Goal: Task Accomplishment & Management: Manage account settings

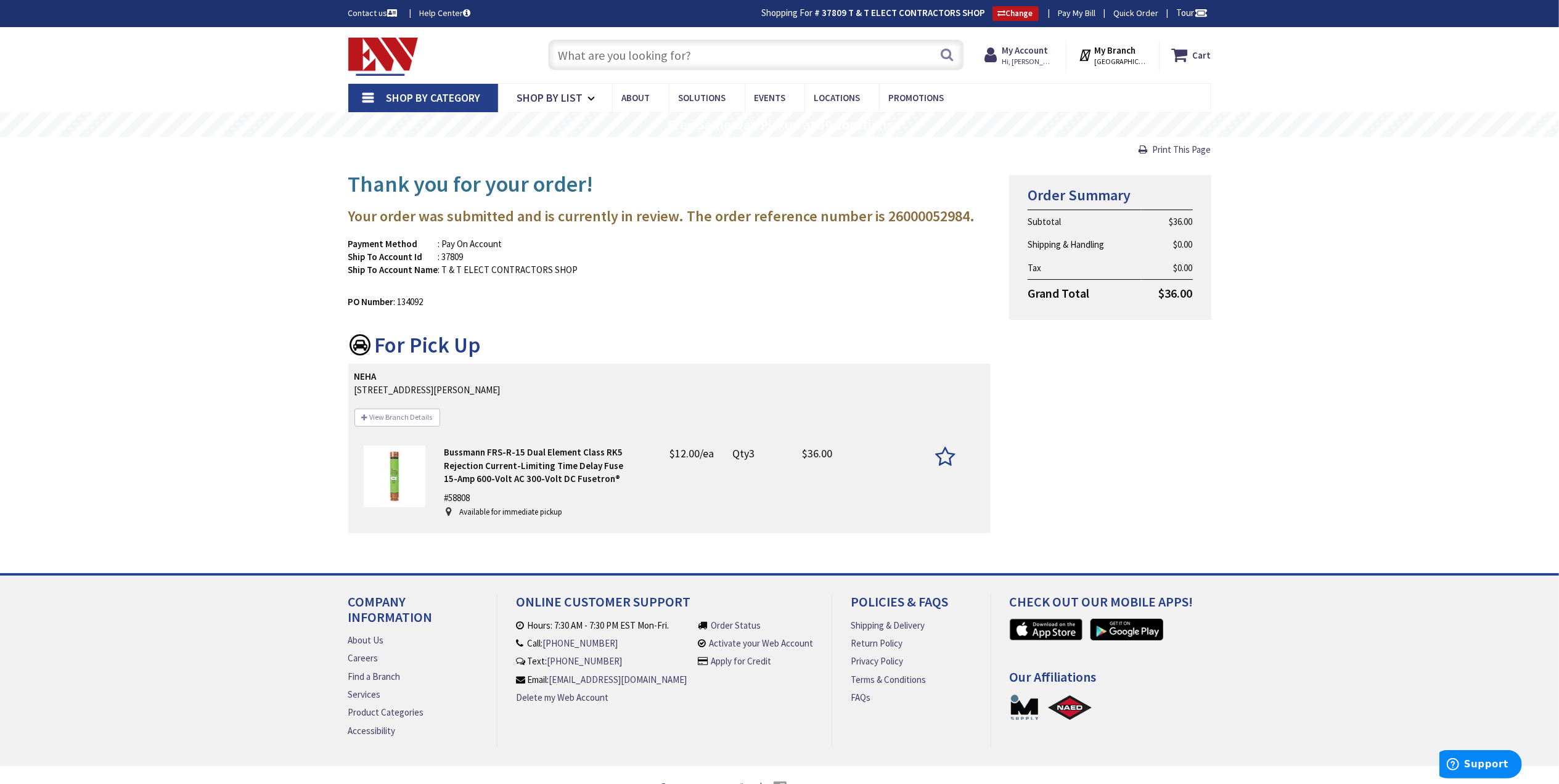
click at [1112, 50] on strong "My Branch" at bounding box center [1114, 50] width 41 height 12
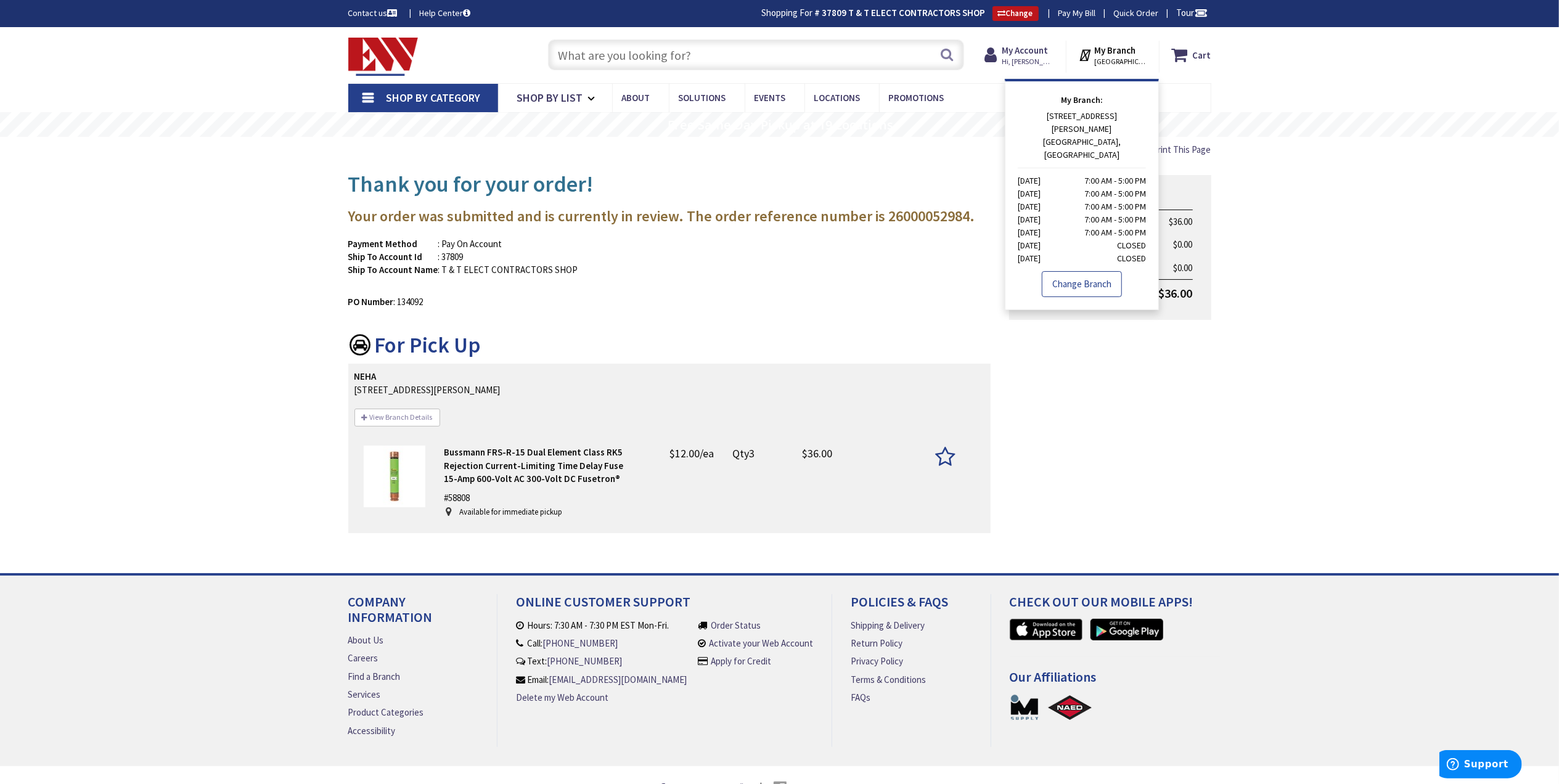
click at [1080, 271] on link "Change Branch" at bounding box center [1082, 284] width 80 height 26
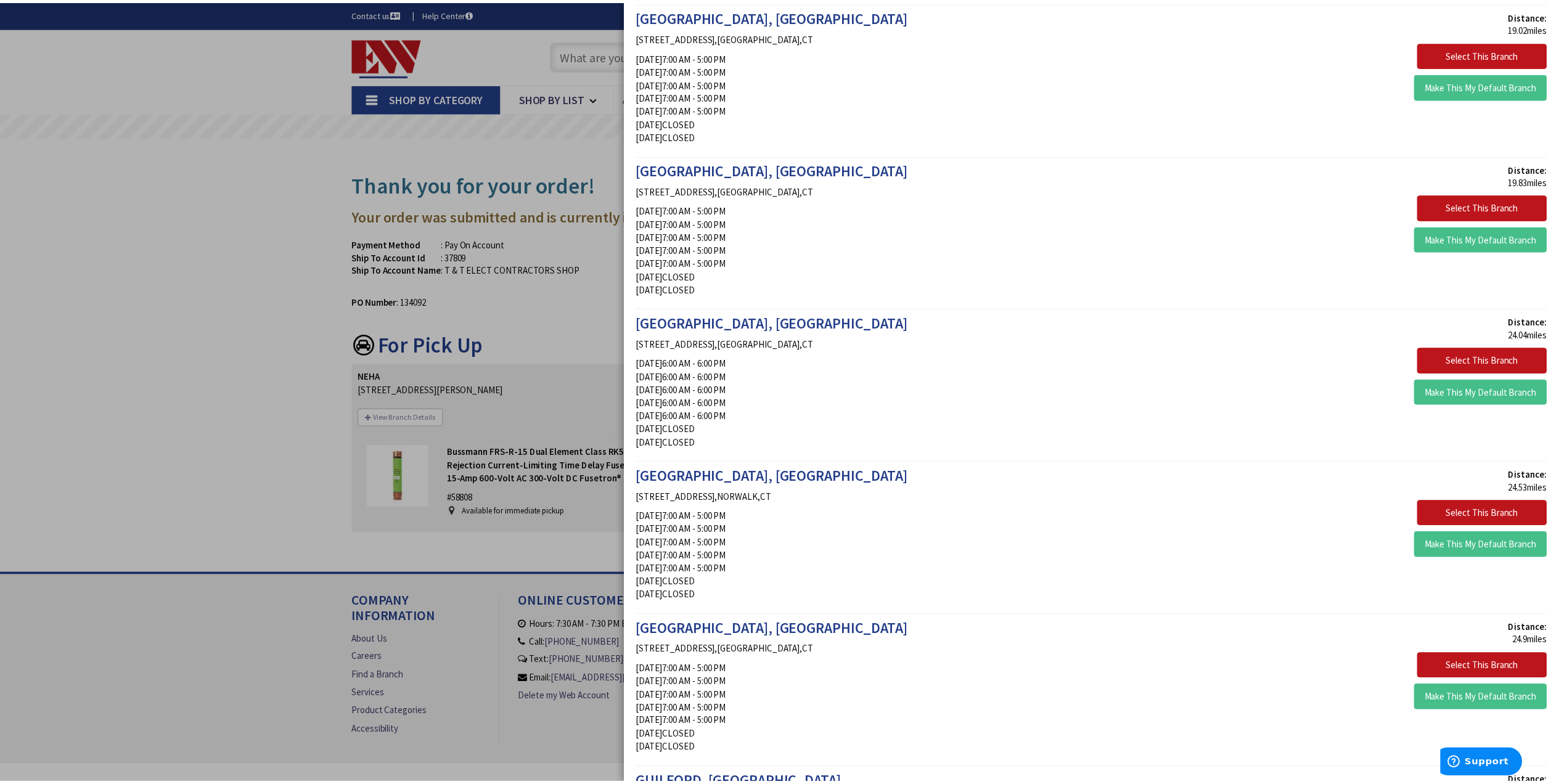
scroll to position [903, 0]
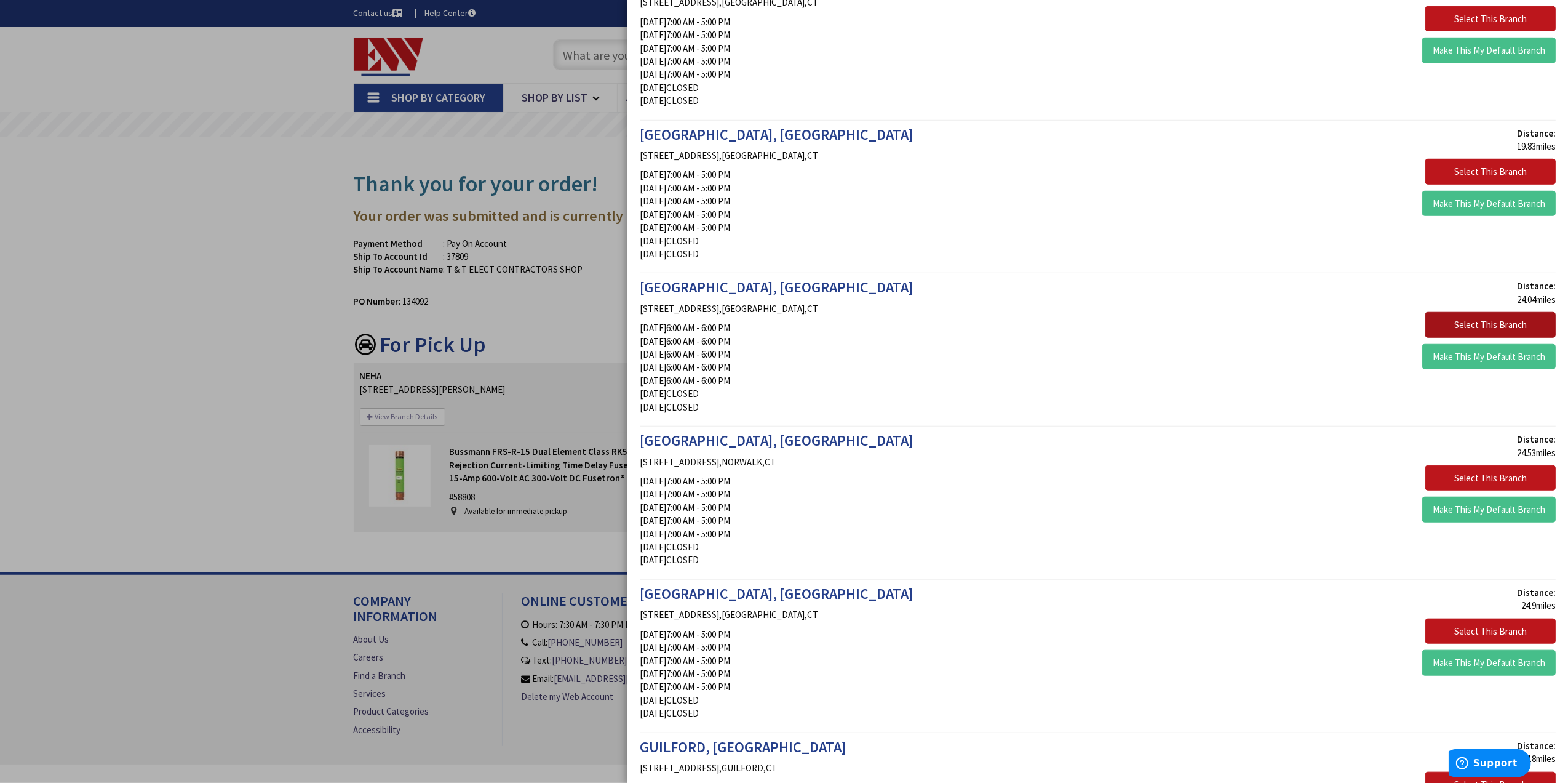
click at [1464, 323] on button "Select This Branch" at bounding box center [1491, 325] width 130 height 26
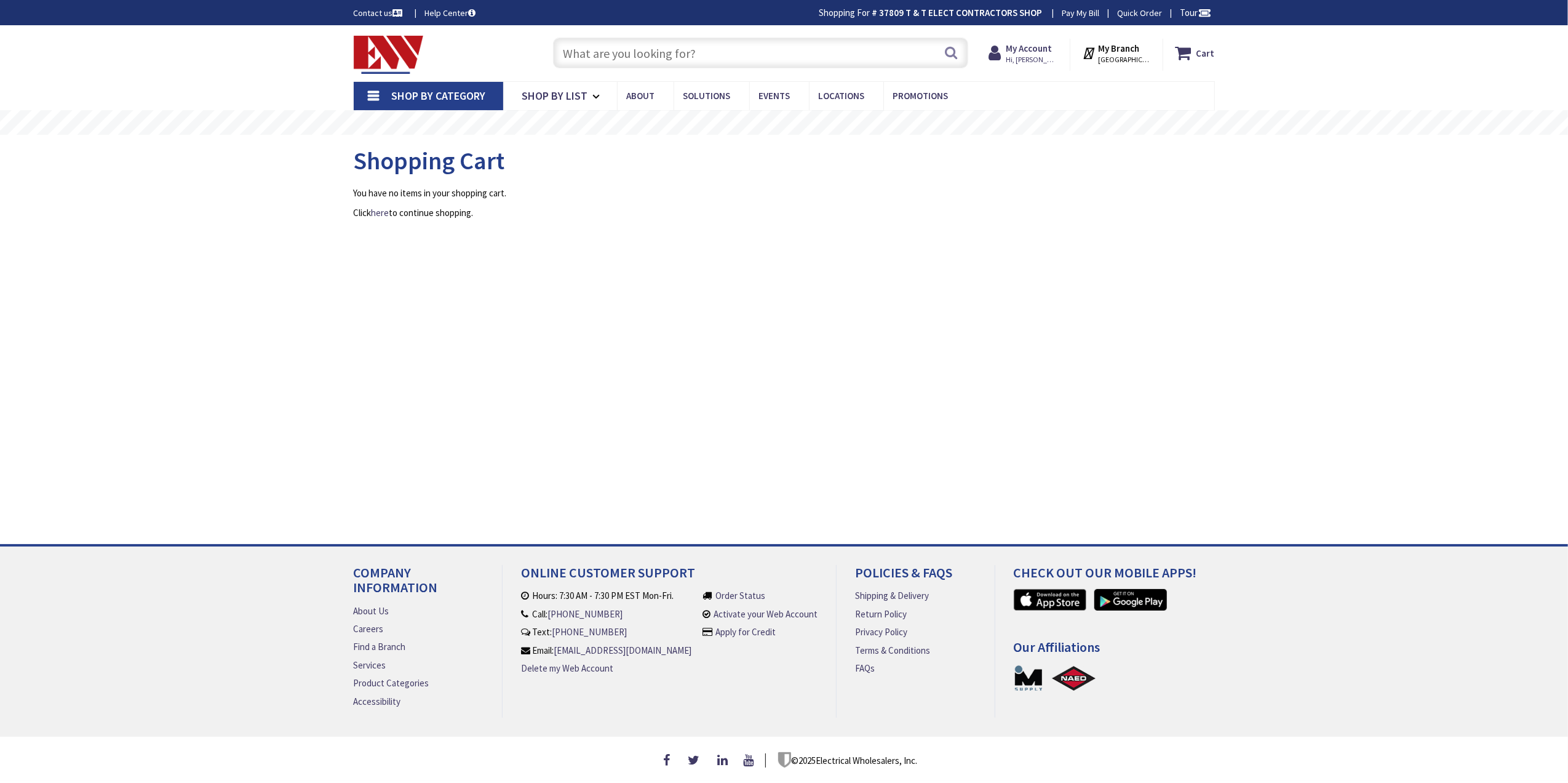
click at [1026, 46] on strong "My Account" at bounding box center [1029, 48] width 46 height 12
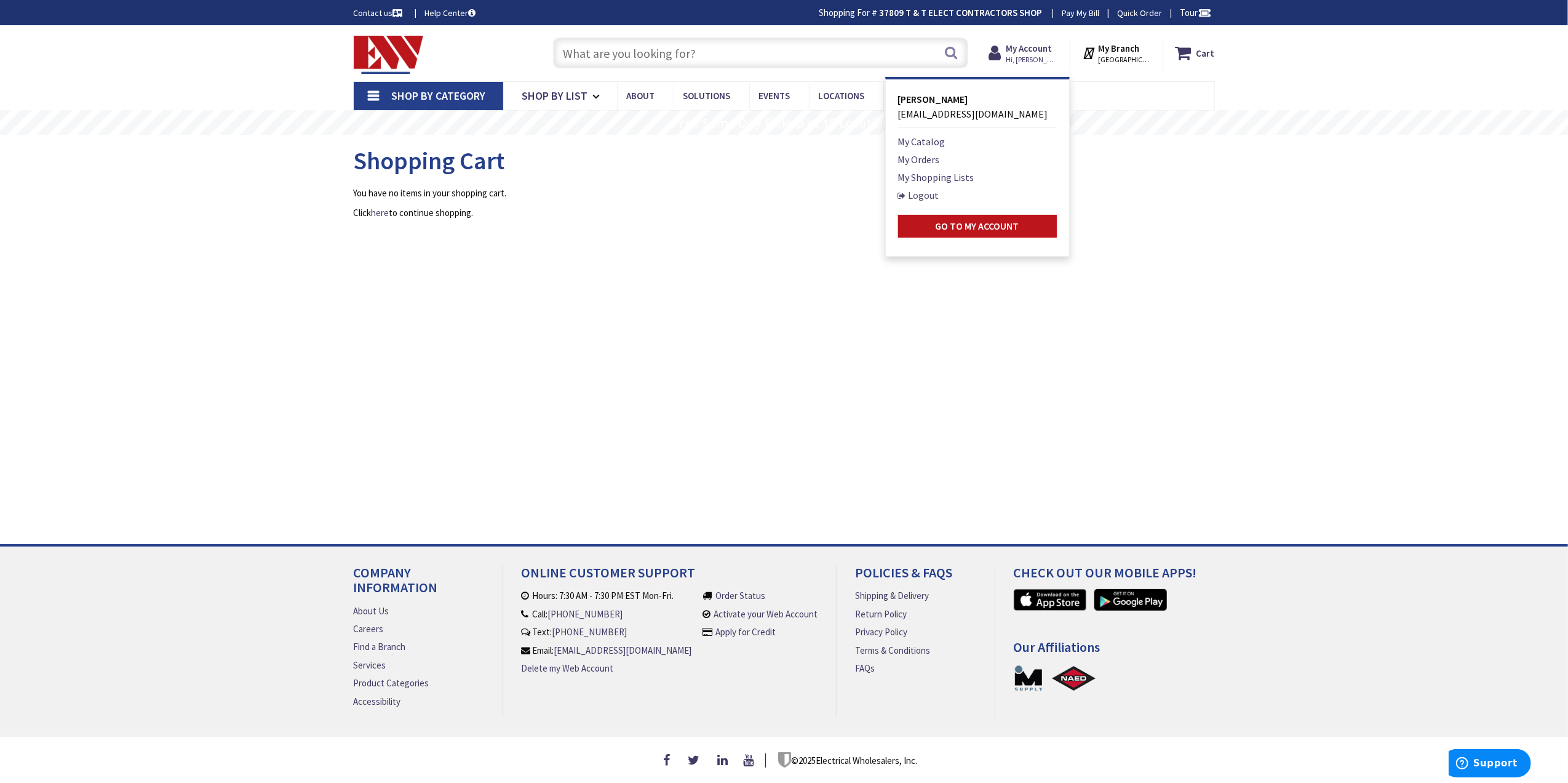
click at [914, 195] on link "Logout" at bounding box center [918, 195] width 41 height 15
